Goal: Information Seeking & Learning: Learn about a topic

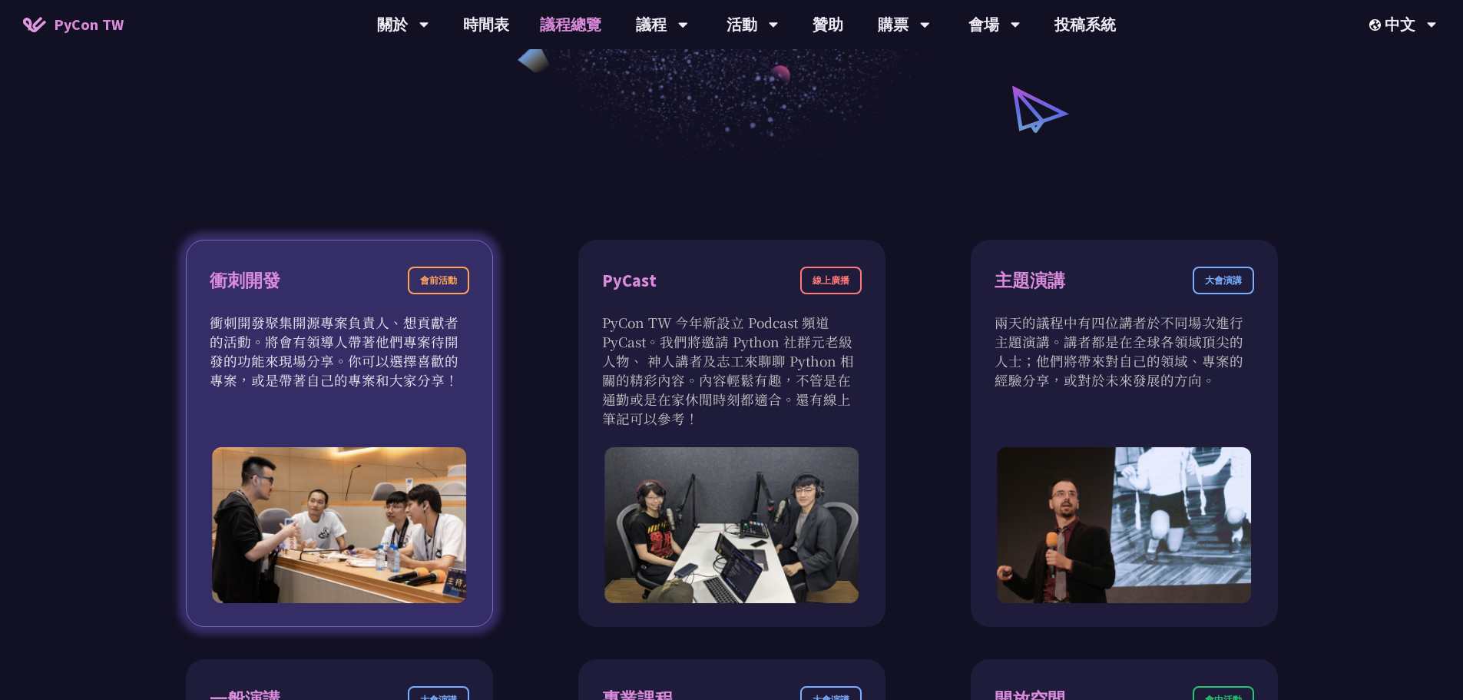
scroll to position [384, 0]
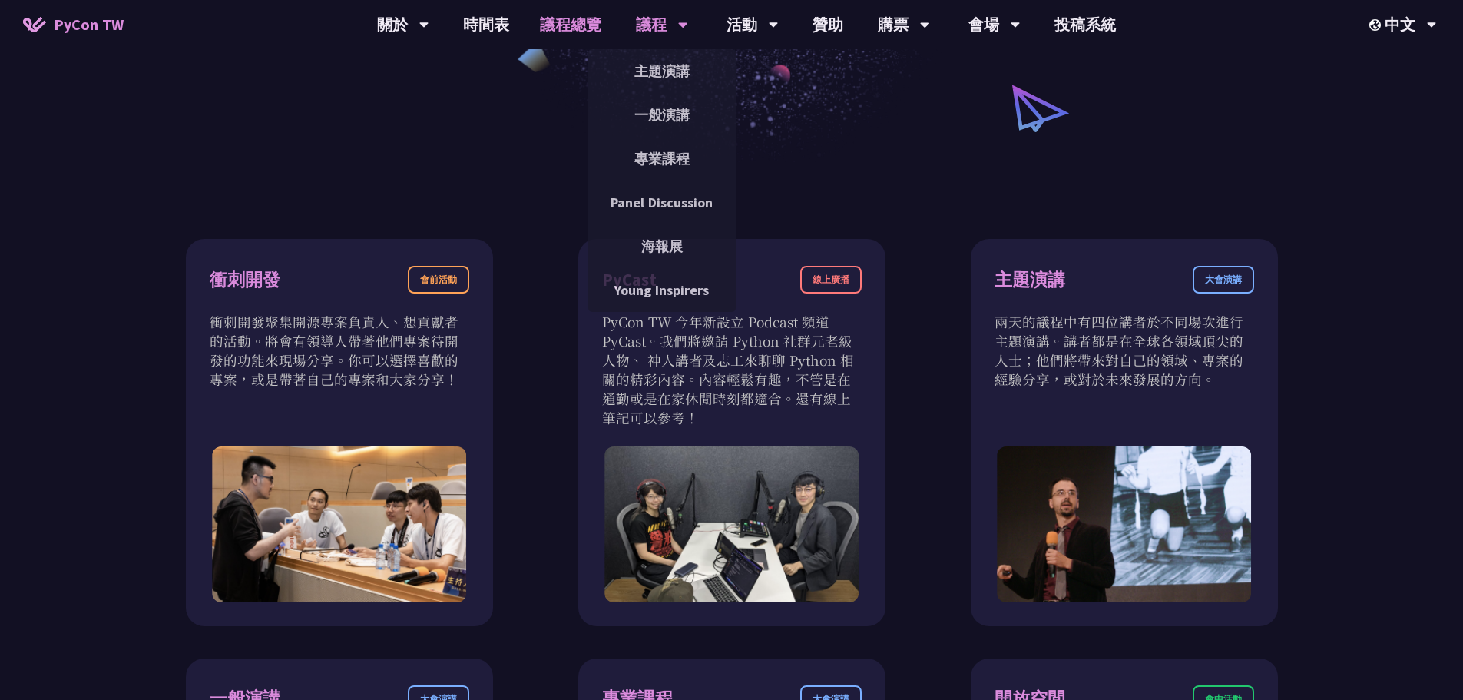
click at [640, 24] on div "議程" at bounding box center [662, 24] width 52 height 49
click at [664, 74] on link "主題演講" at bounding box center [661, 71] width 147 height 36
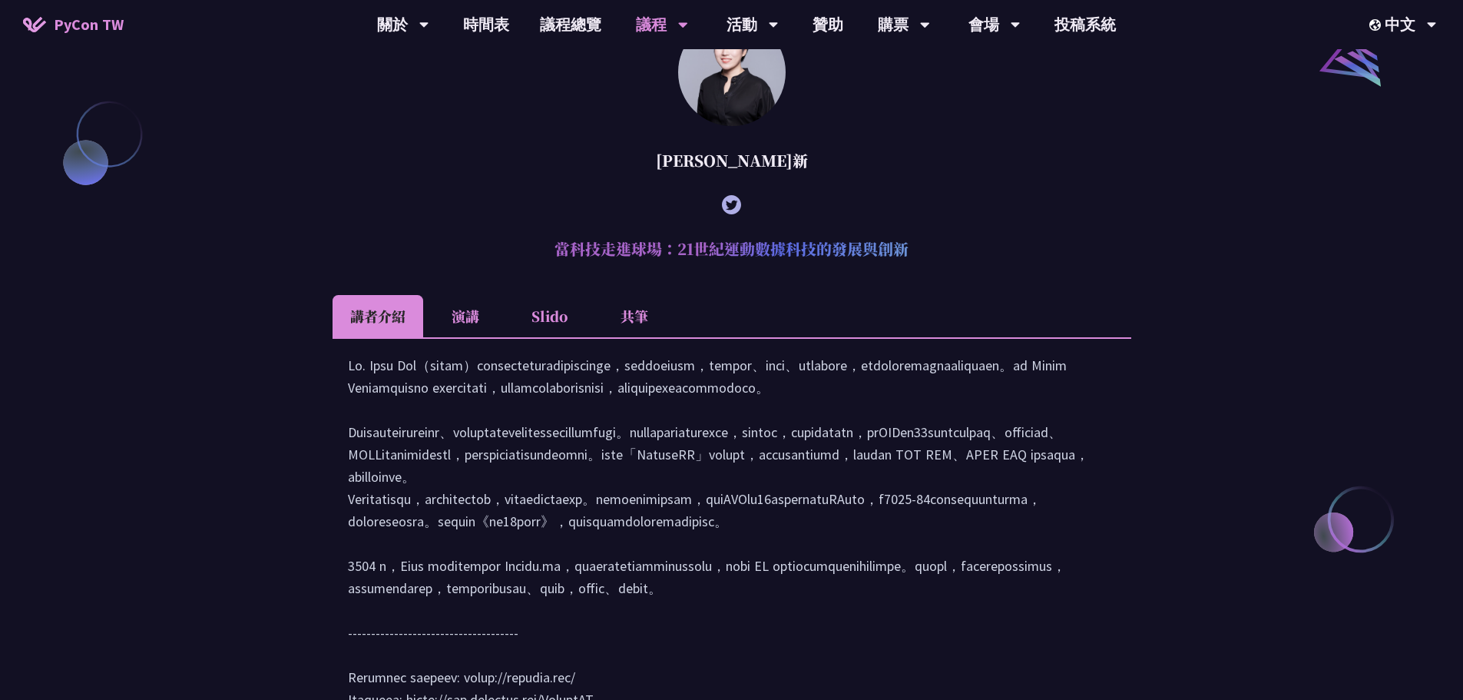
scroll to position [1767, 0]
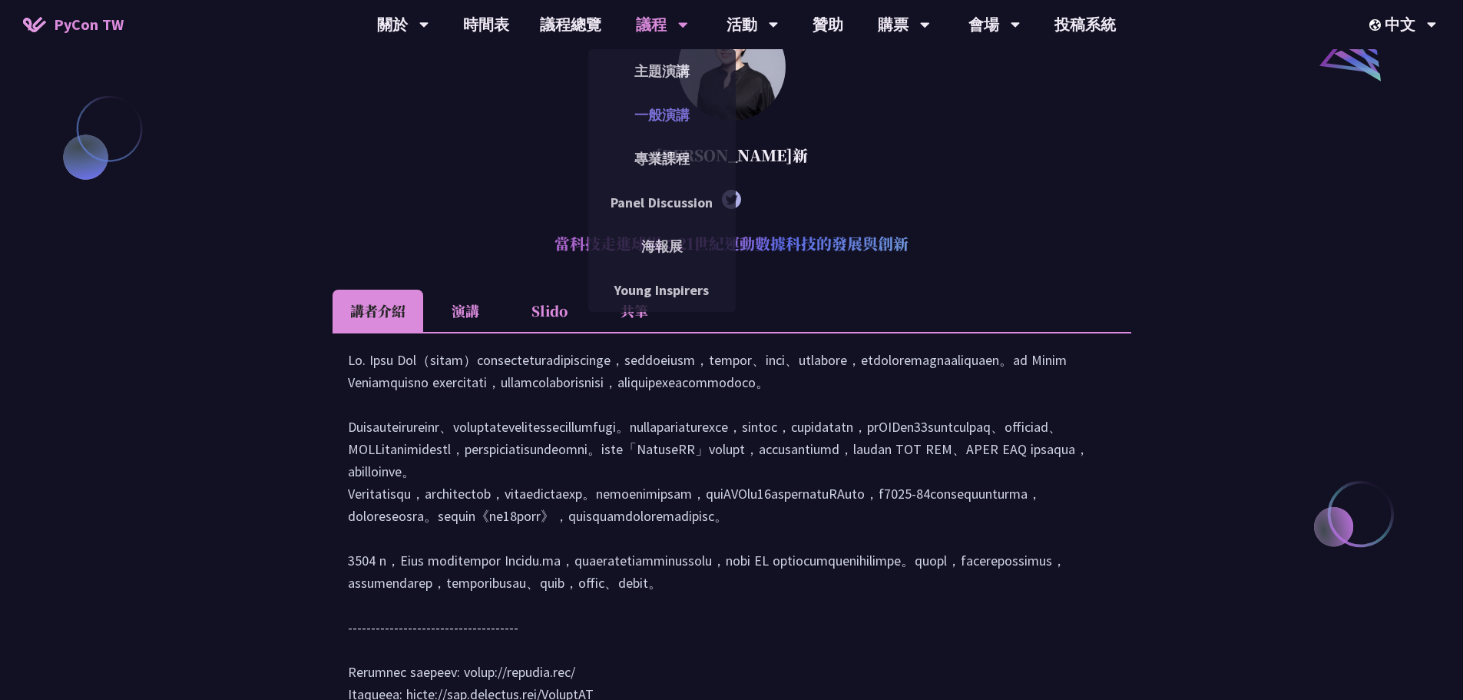
click at [667, 106] on link "一般演講" at bounding box center [661, 115] width 147 height 36
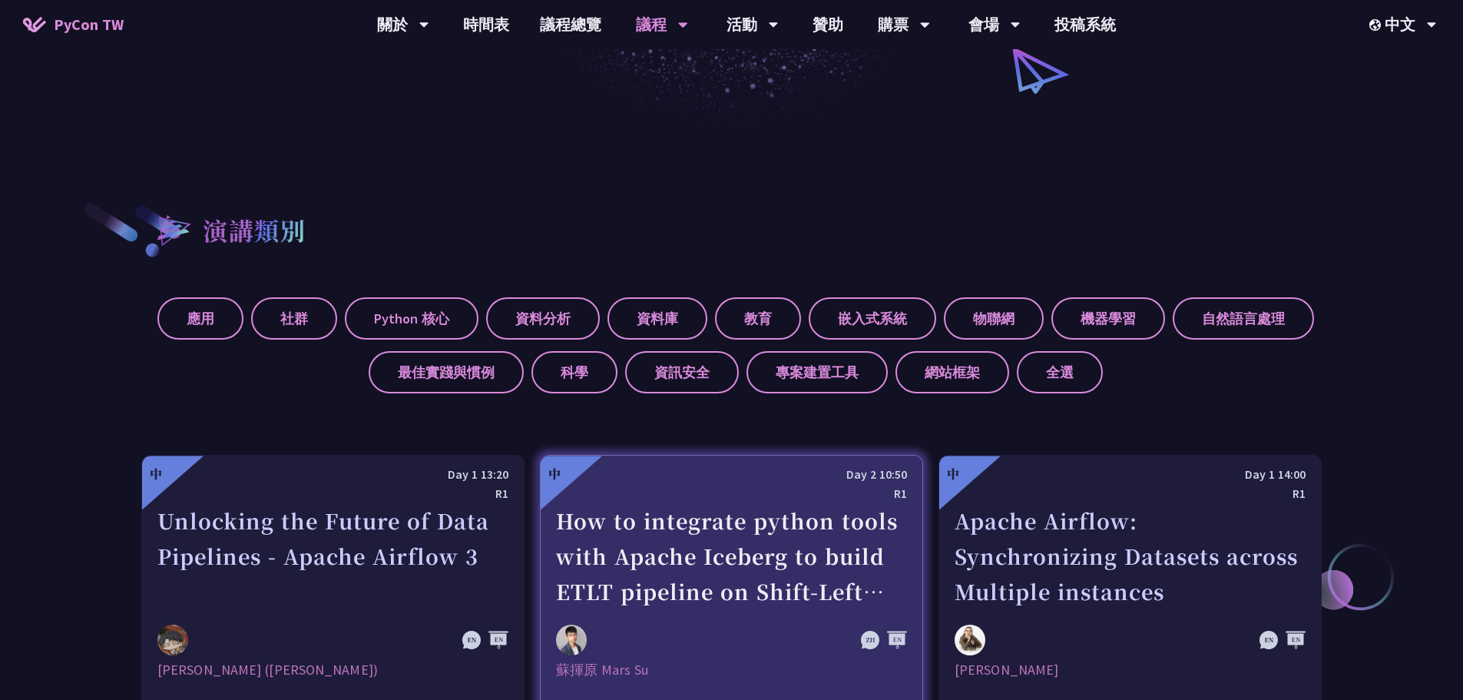
scroll to position [384, 0]
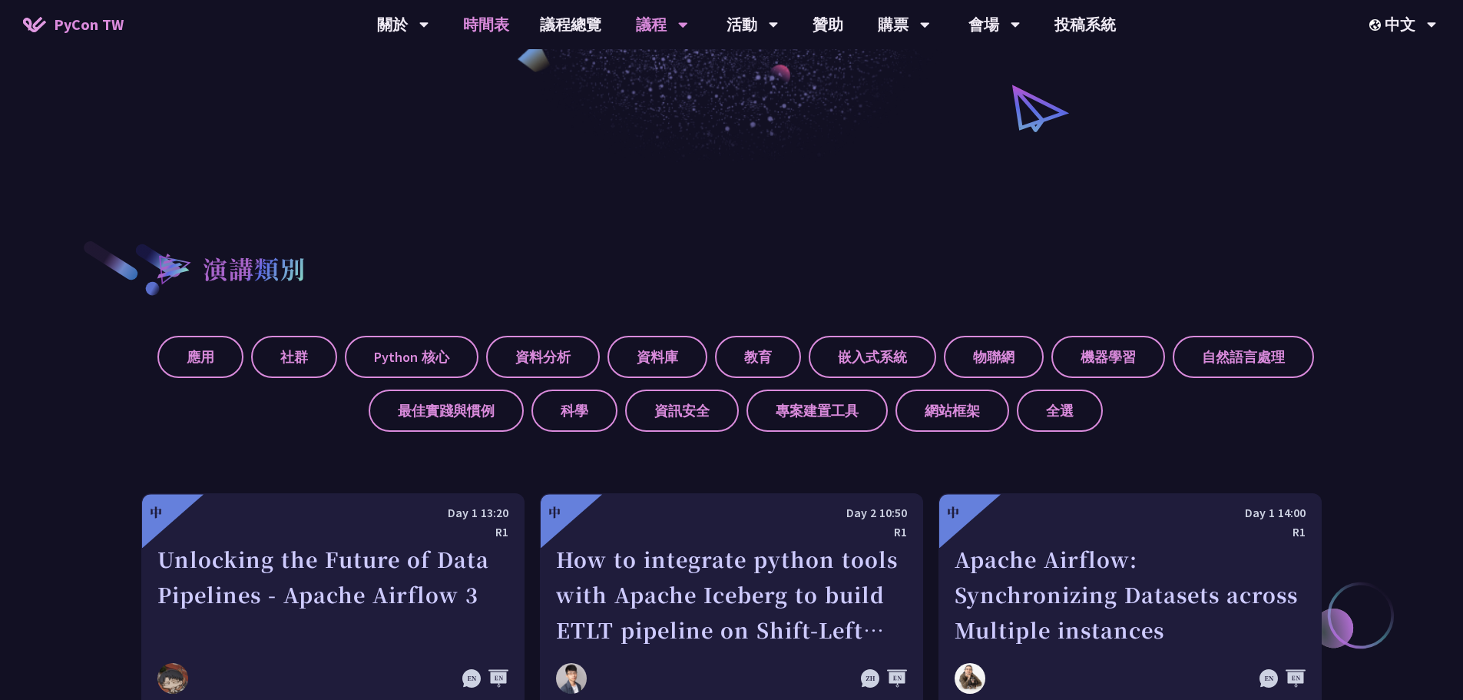
click at [510, 31] on link "時間表" at bounding box center [486, 24] width 77 height 49
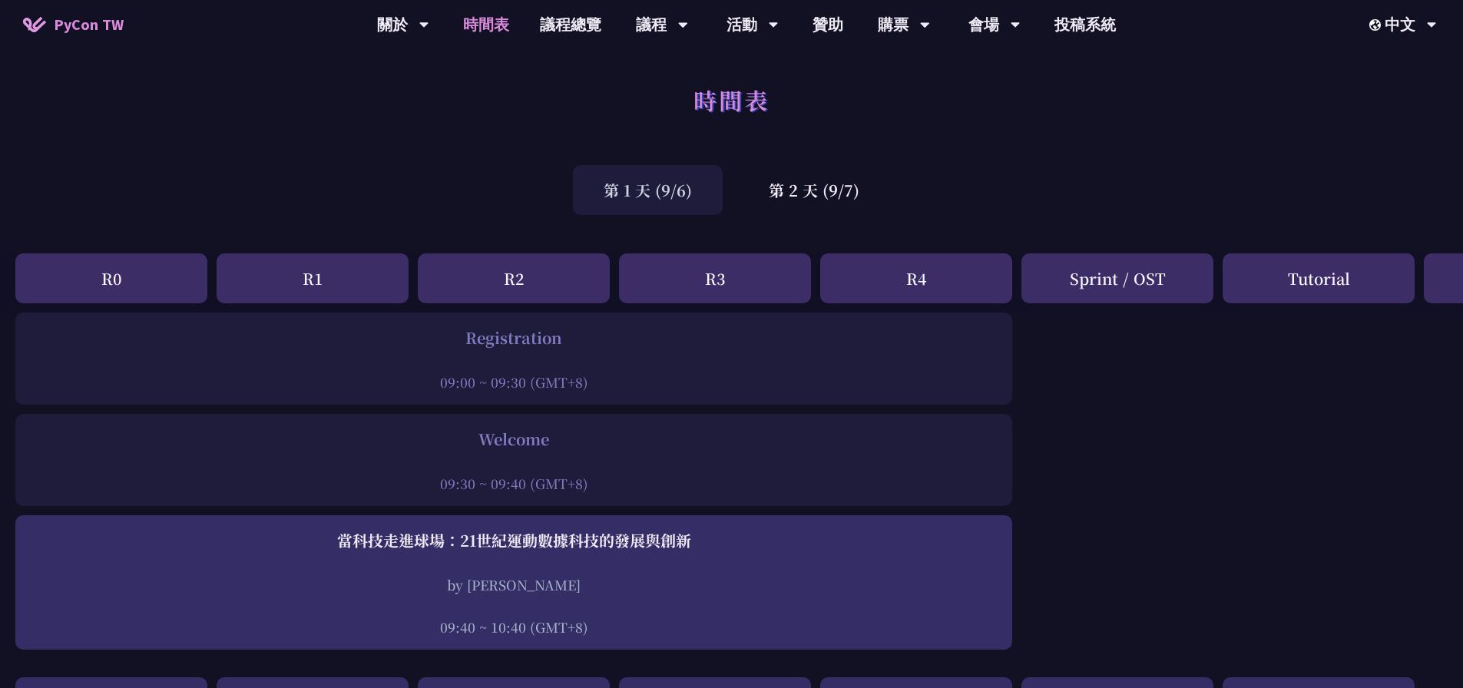
click at [942, 193] on div "第 1 天 (9/6) 第 2 天 (9/7)" at bounding box center [731, 189] width 1463 height 65
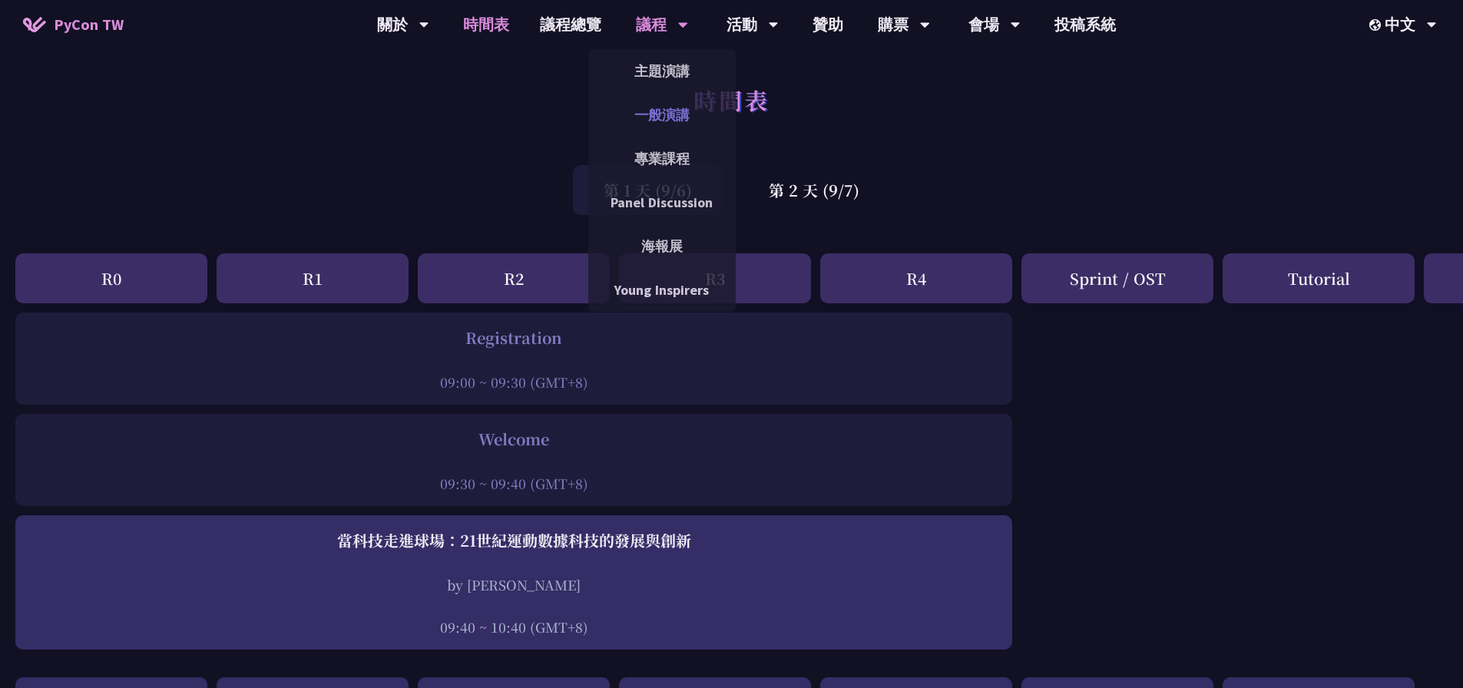
click at [664, 108] on link "一般演講" at bounding box center [661, 115] width 147 height 36
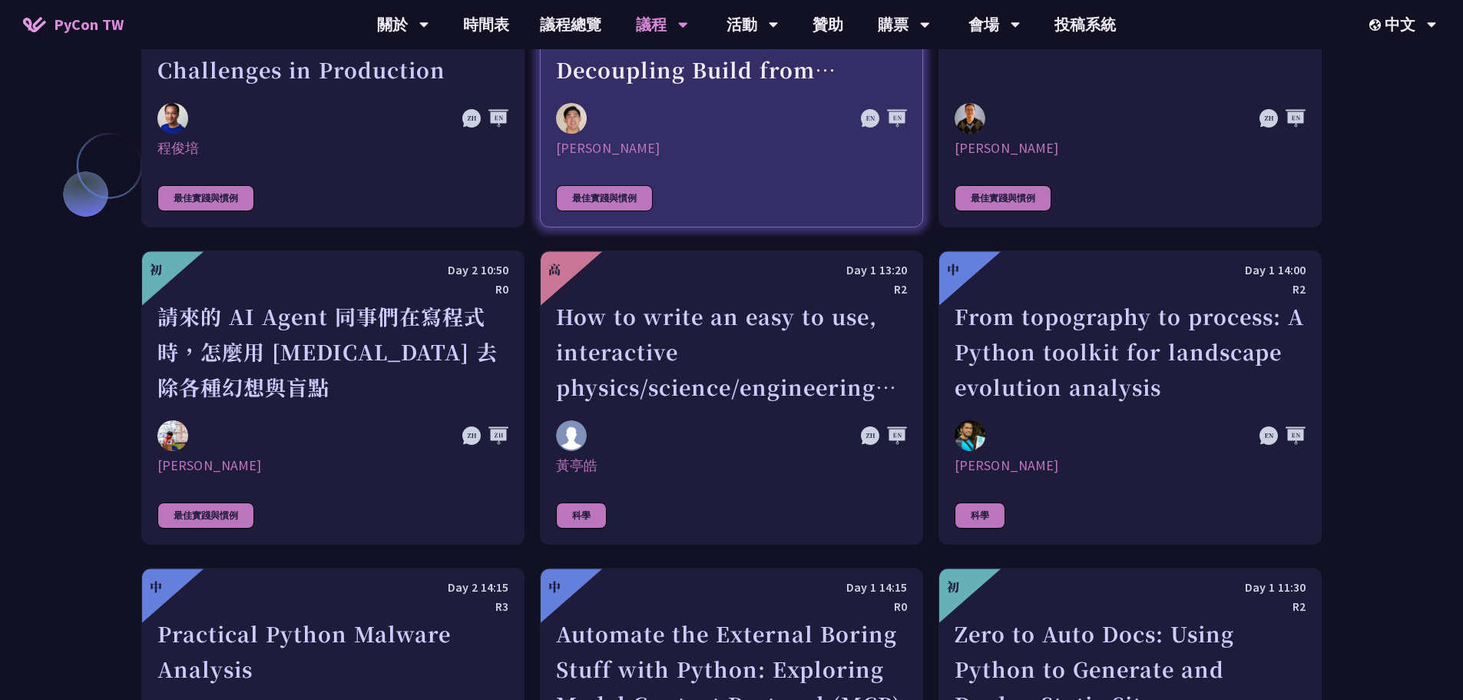
scroll to position [3687, 0]
